Goal: Check status

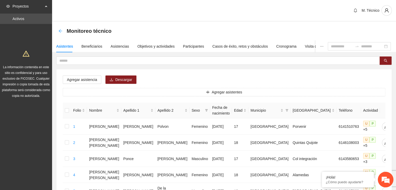
click at [60, 30] on icon "arrow-left" at bounding box center [60, 31] width 4 height 4
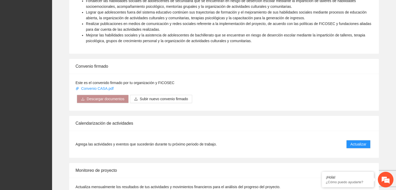
scroll to position [401, 0]
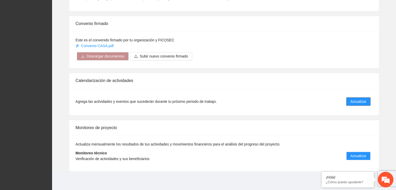
click at [356, 102] on span "Actualizar" at bounding box center [359, 102] width 16 height 6
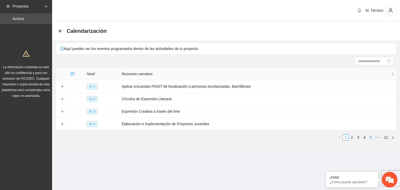
click at [371, 139] on link "5" at bounding box center [371, 138] width 6 height 6
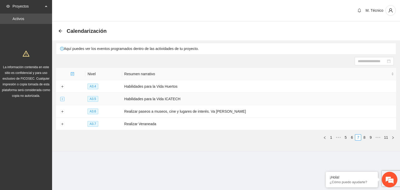
click at [62, 99] on button "Expand row" at bounding box center [62, 99] width 4 height 4
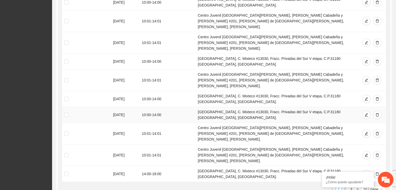
scroll to position [174, 0]
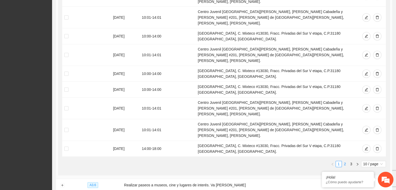
click at [347, 161] on link "2" at bounding box center [345, 164] width 6 height 6
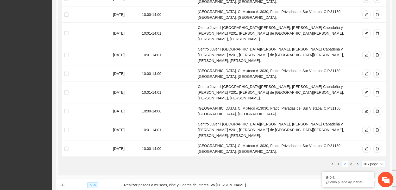
click at [373, 161] on span "10 / page" at bounding box center [374, 164] width 21 height 6
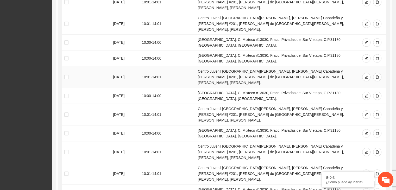
scroll to position [282, 0]
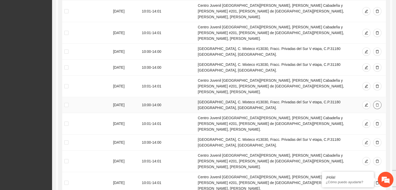
click at [379, 101] on button "button" at bounding box center [377, 105] width 8 height 8
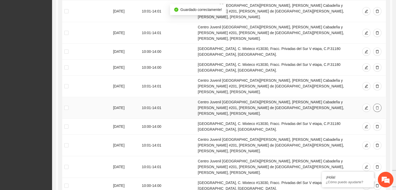
click at [378, 106] on icon "delete" at bounding box center [378, 108] width 4 height 4
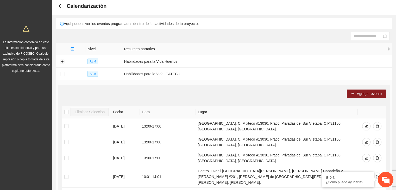
scroll to position [0, 0]
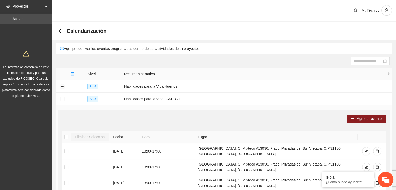
click at [61, 30] on icon "arrow-left" at bounding box center [60, 31] width 4 height 4
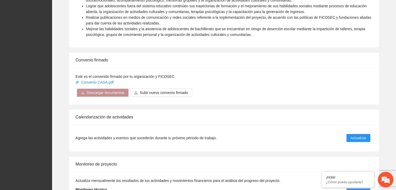
scroll to position [401, 0]
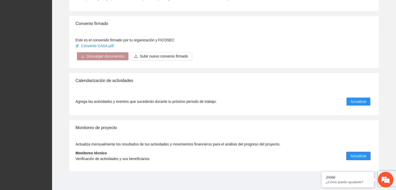
click at [355, 155] on span "Actualizar" at bounding box center [359, 156] width 16 height 6
